Goal: Check status: Check status

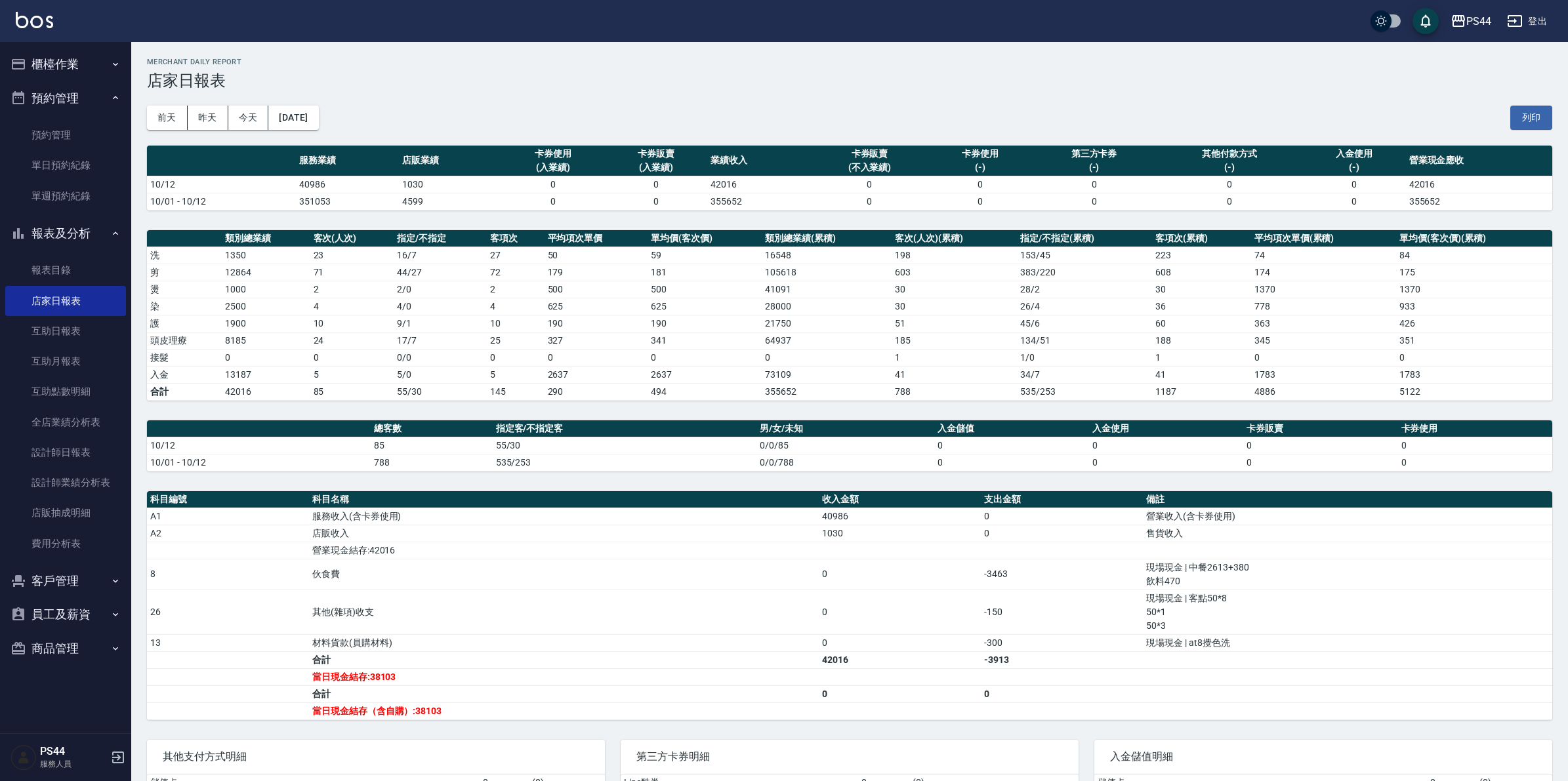
click at [73, 60] on button "櫃檯作業" at bounding box center [65, 64] width 121 height 34
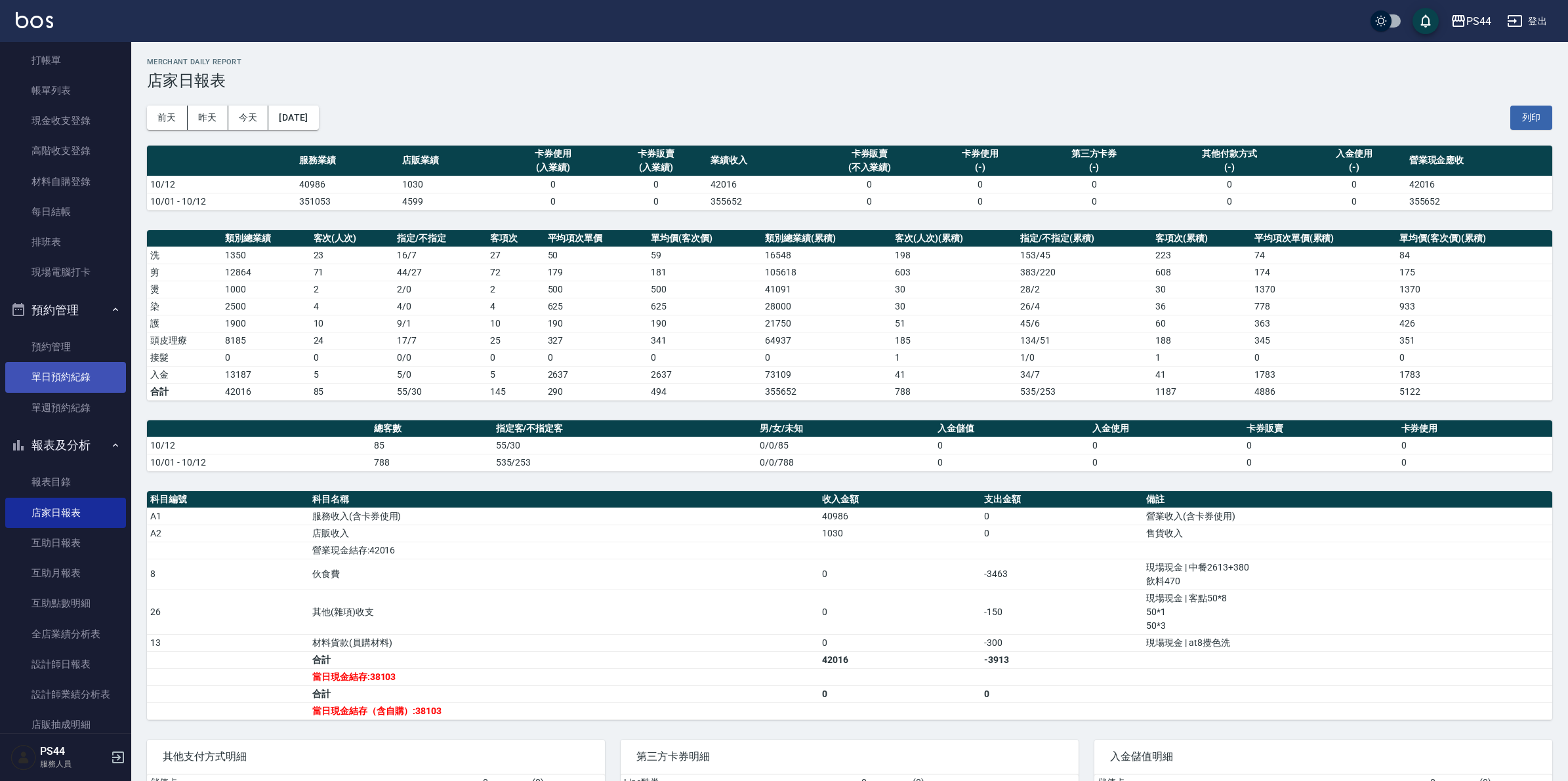
scroll to position [82, 0]
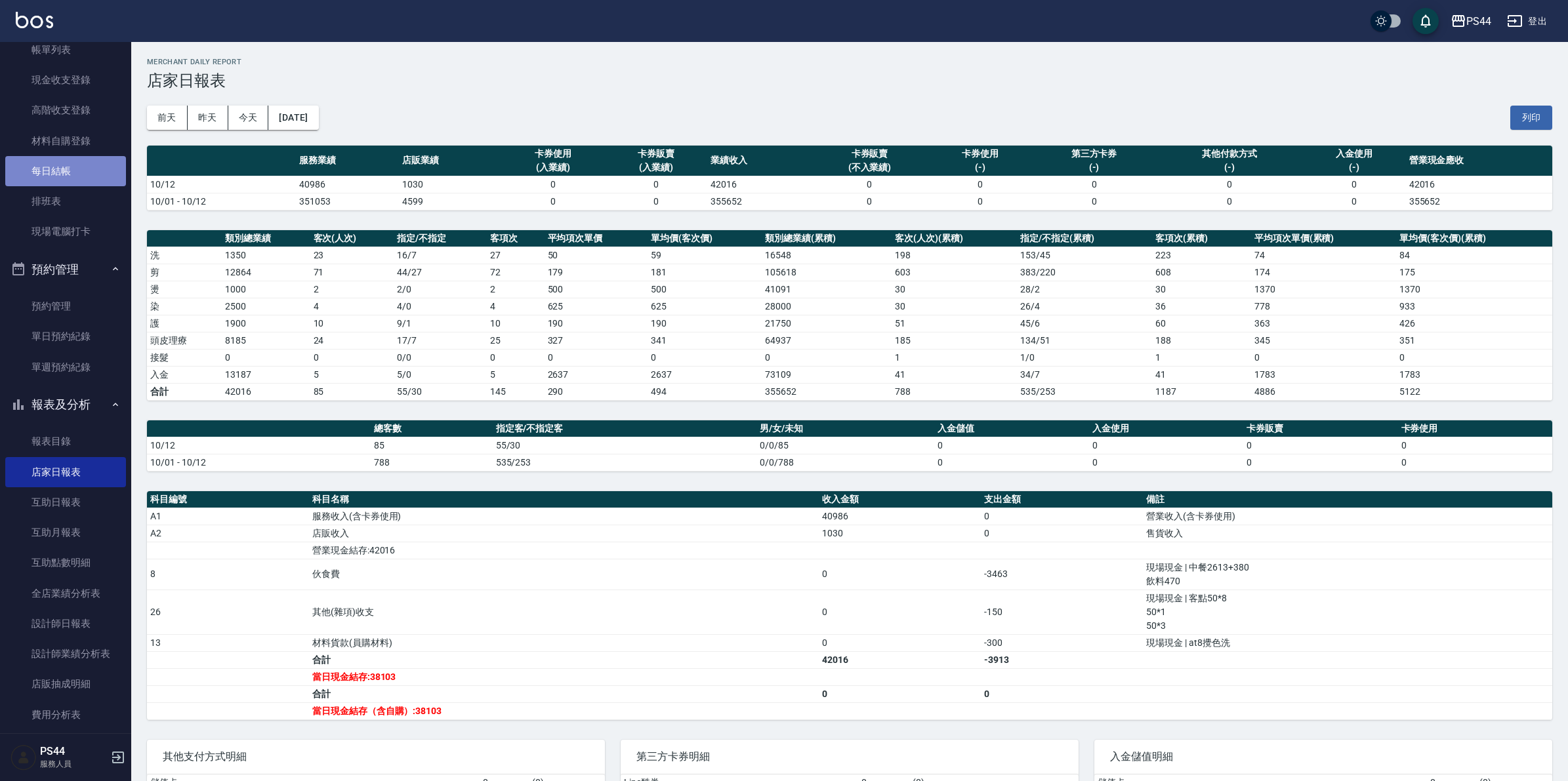
click at [67, 164] on link "每日結帳" at bounding box center [65, 171] width 121 height 30
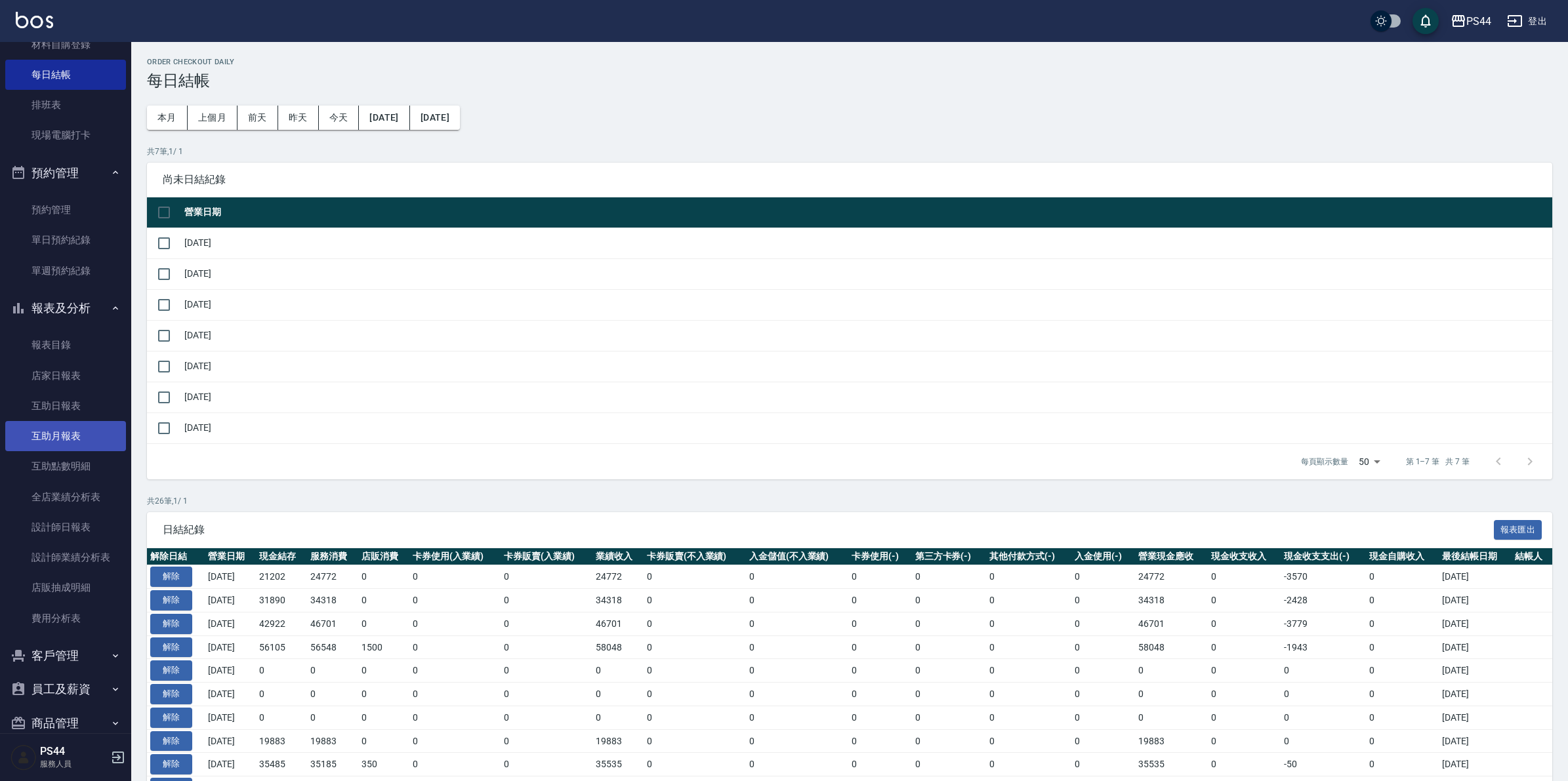
scroll to position [201, 0]
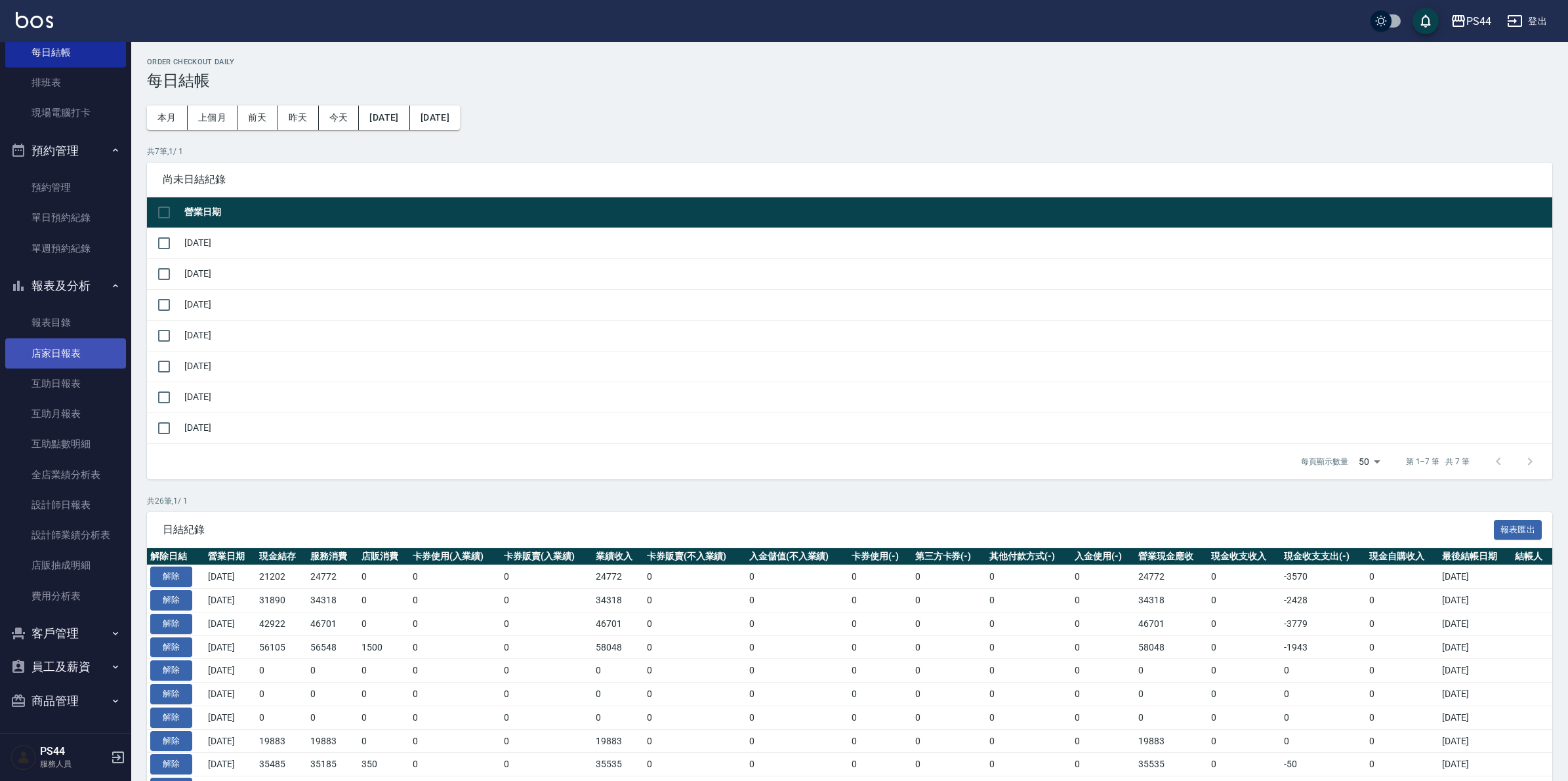
click at [60, 348] on link "店家日報表" at bounding box center [65, 353] width 121 height 30
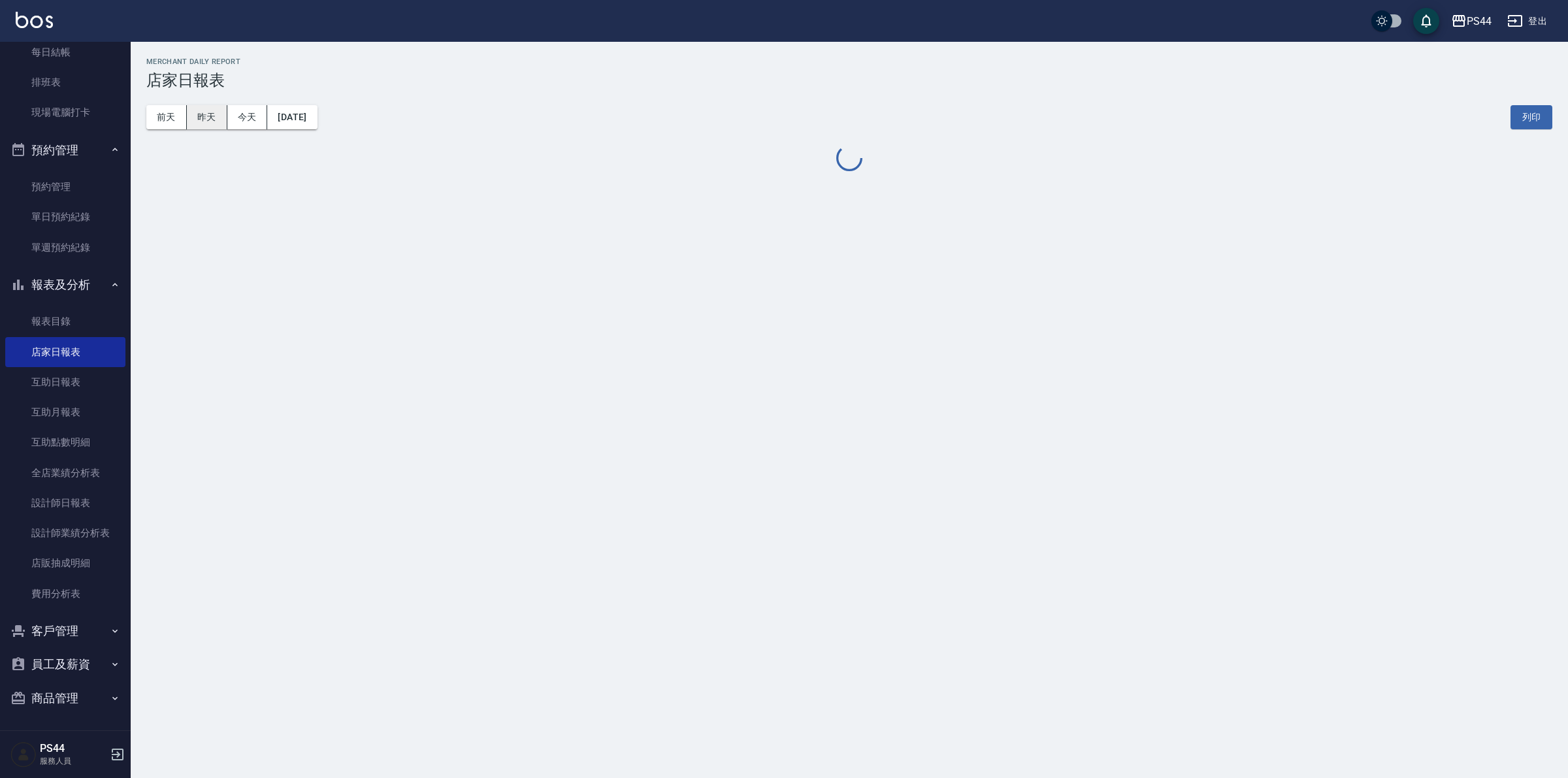
click at [210, 115] on button "昨天" at bounding box center [207, 117] width 41 height 24
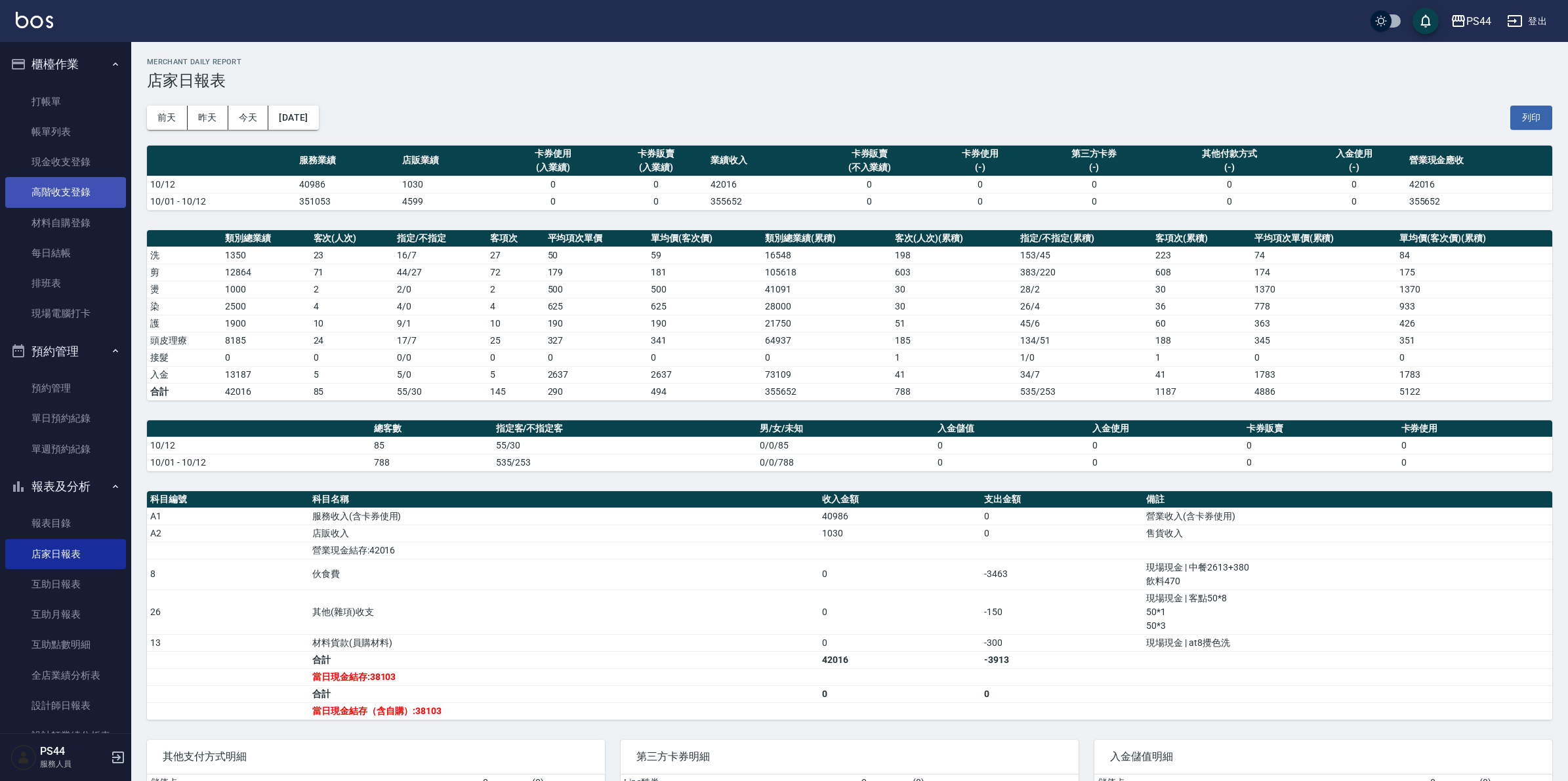
click at [77, 188] on link "高階收支登錄" at bounding box center [65, 192] width 121 height 30
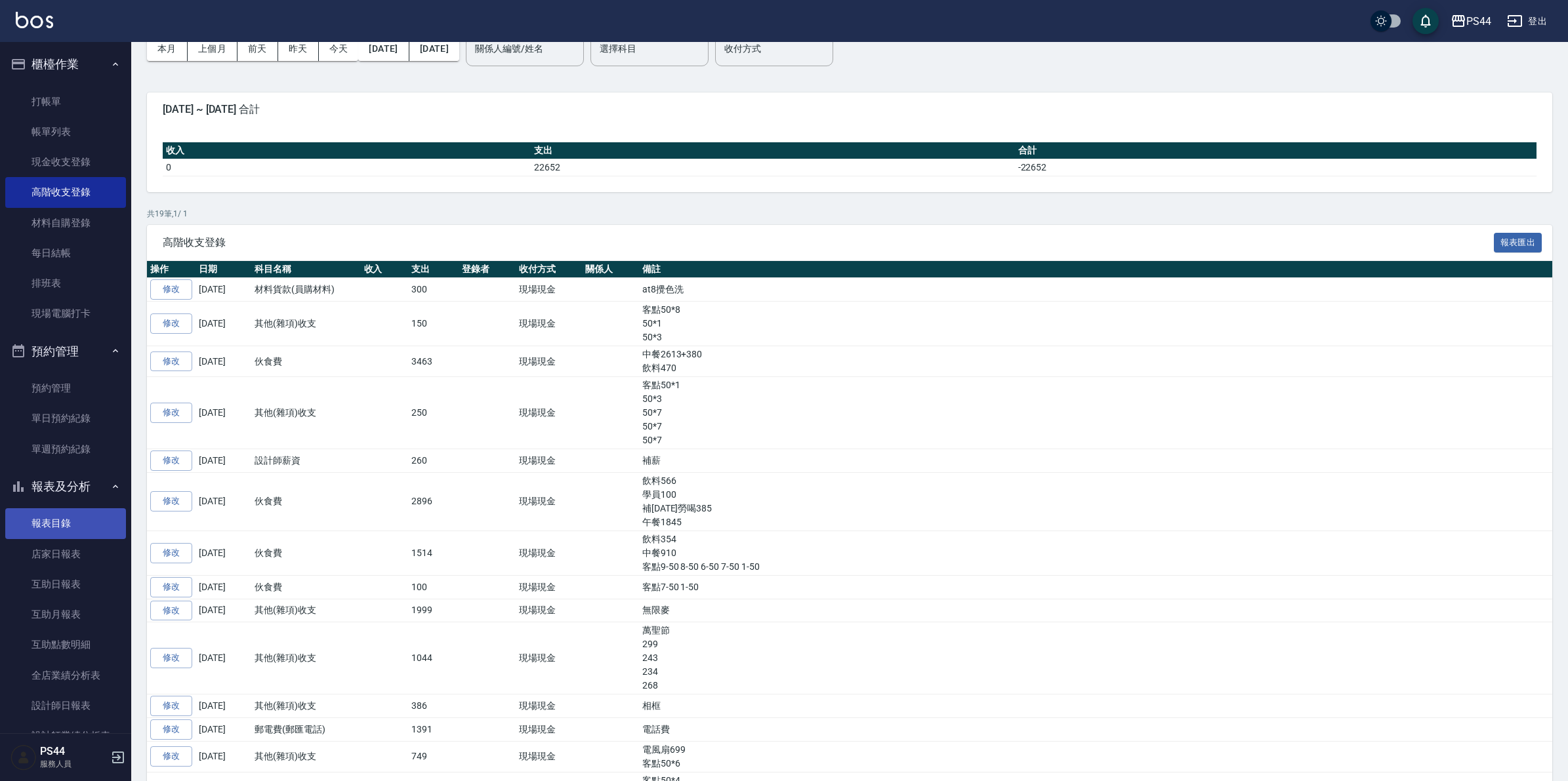
scroll to position [82, 0]
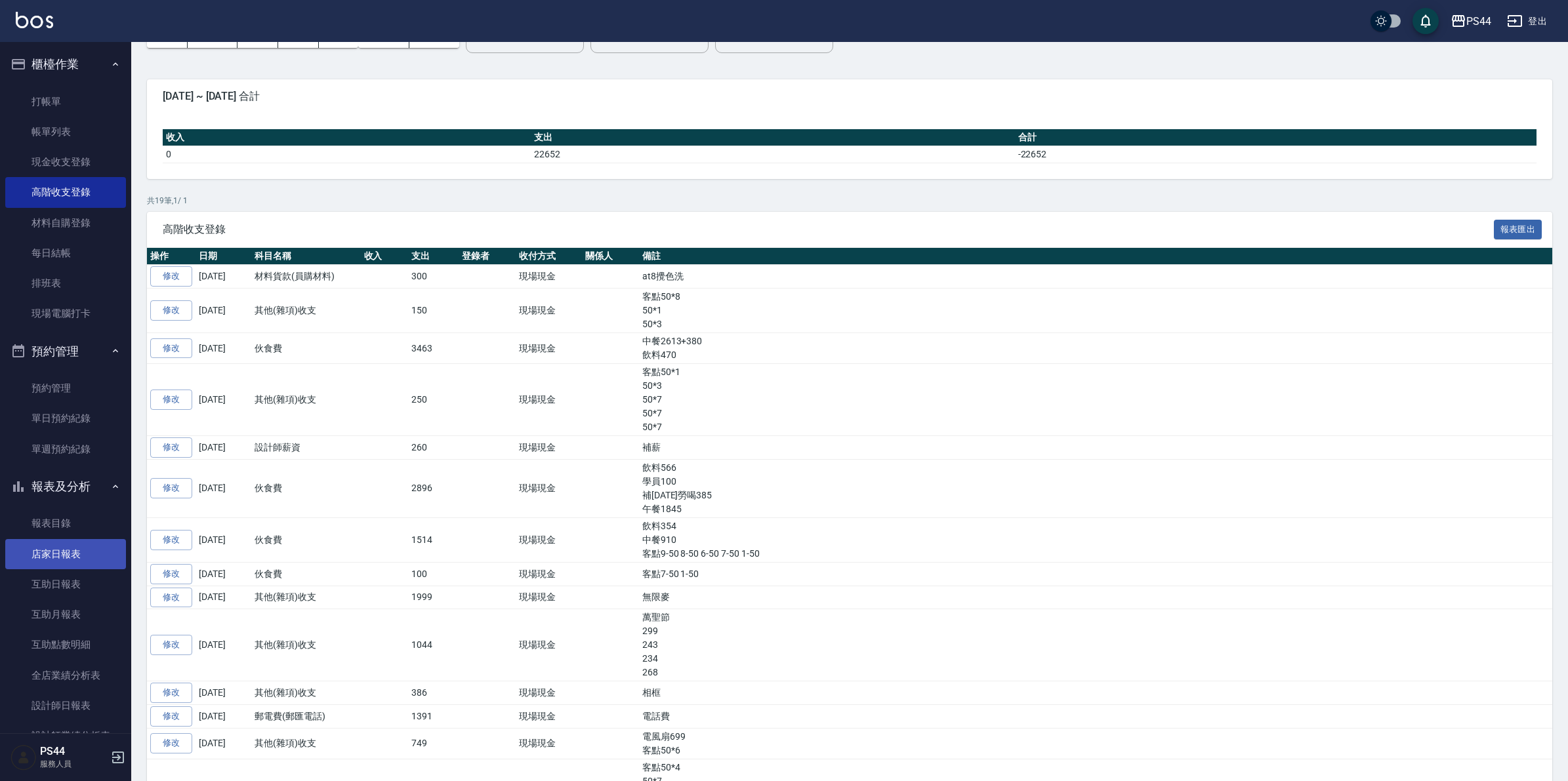
click at [51, 543] on link "店家日報表" at bounding box center [65, 553] width 121 height 30
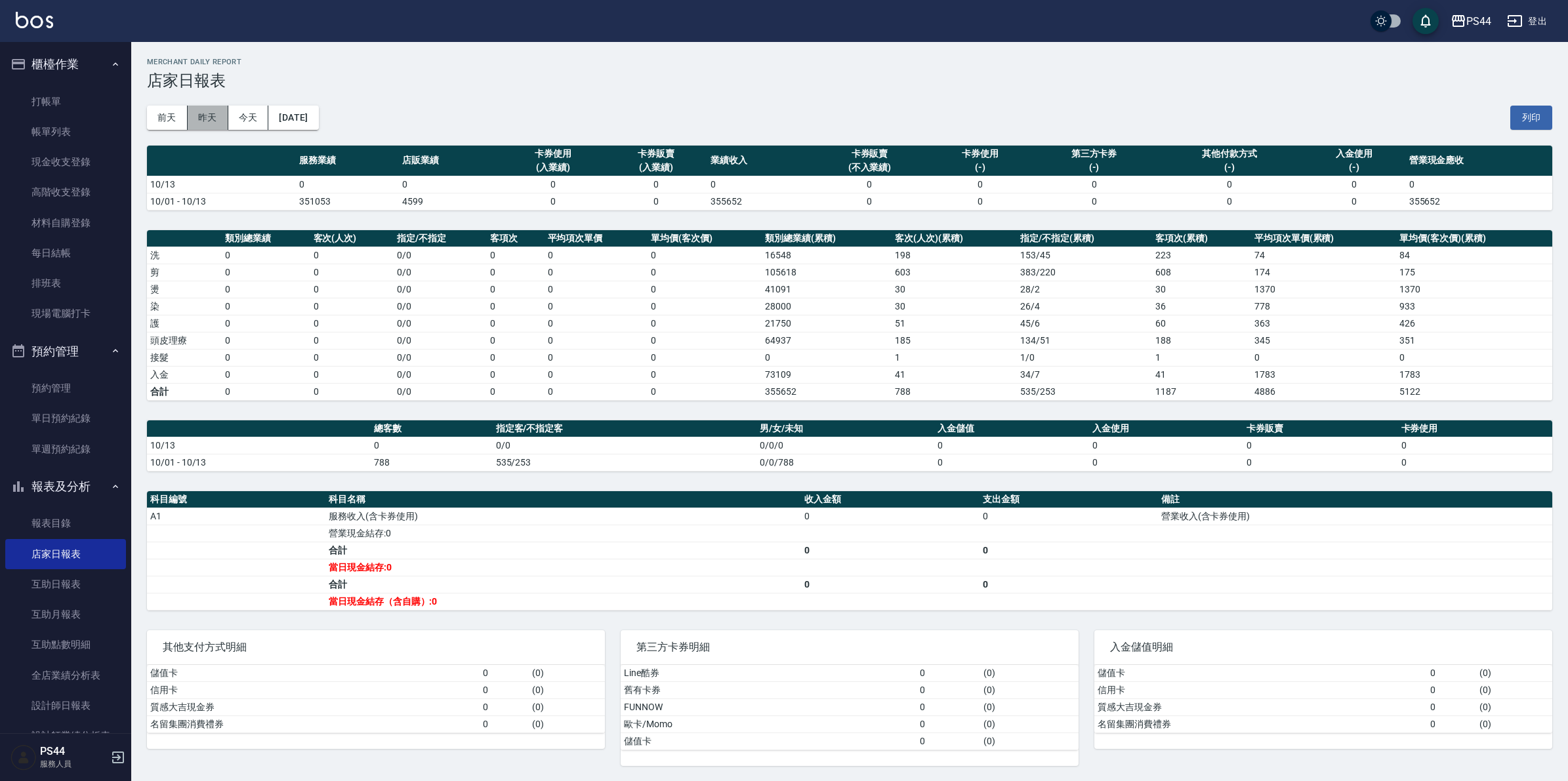
click at [204, 113] on button "昨天" at bounding box center [208, 118] width 41 height 24
